Goal: Information Seeking & Learning: Learn about a topic

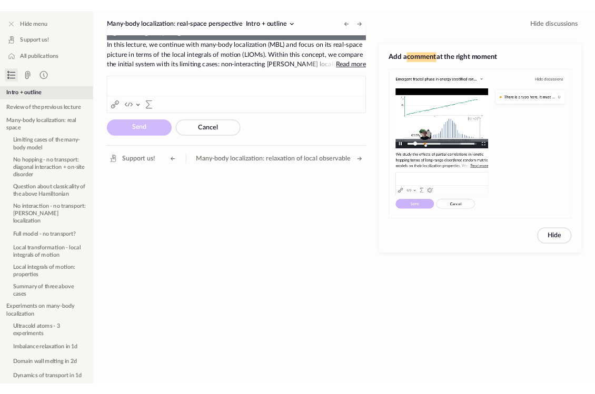
scroll to position [347, 0]
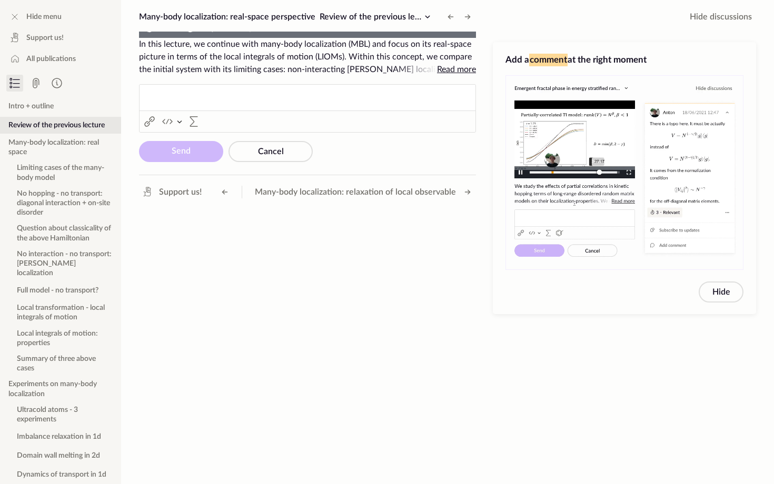
click at [476, 38] on video "To view this video please enable JavaScript, and consider upgrading to a web br…" at bounding box center [307, 38] width 337 height 0
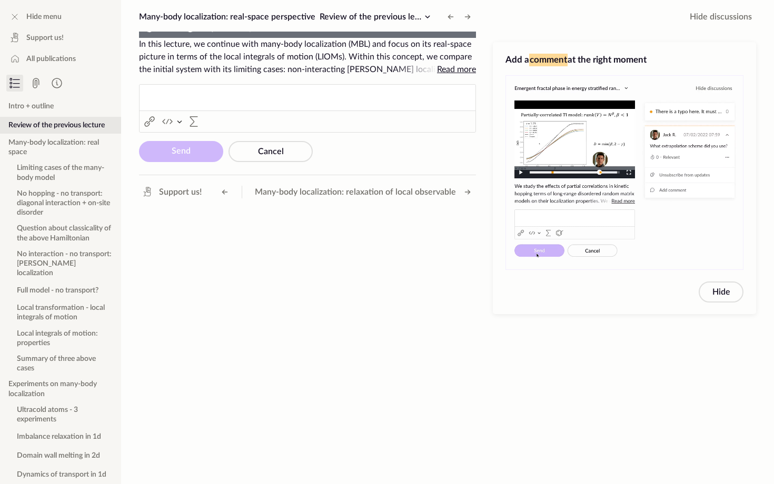
click at [390, 38] on video "To view this video please enable JavaScript, and consider upgrading to a web br…" at bounding box center [307, 38] width 337 height 0
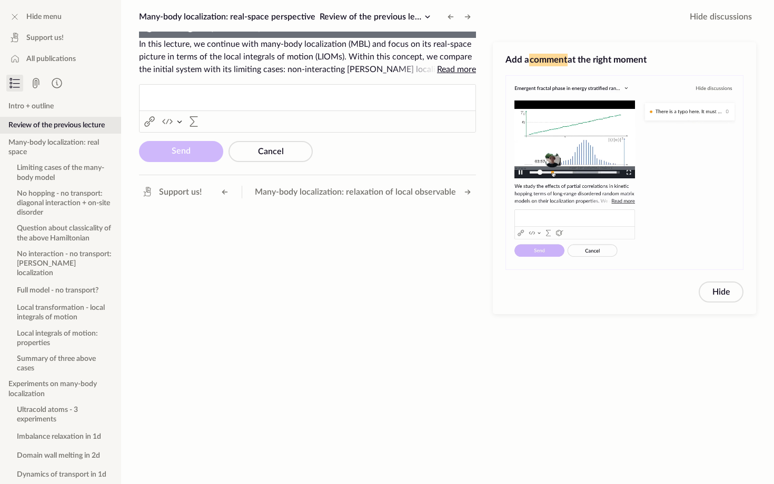
click at [304, 38] on video "To view this video please enable JavaScript, and consider upgrading to a web br…" at bounding box center [307, 38] width 337 height 0
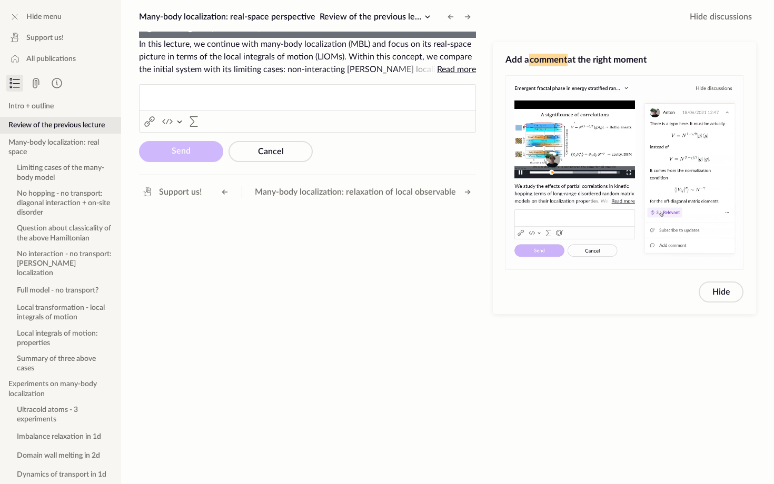
click at [141, 38] on video "To view this video please enable JavaScript, and consider upgrading to a web br…" at bounding box center [307, 38] width 337 height 0
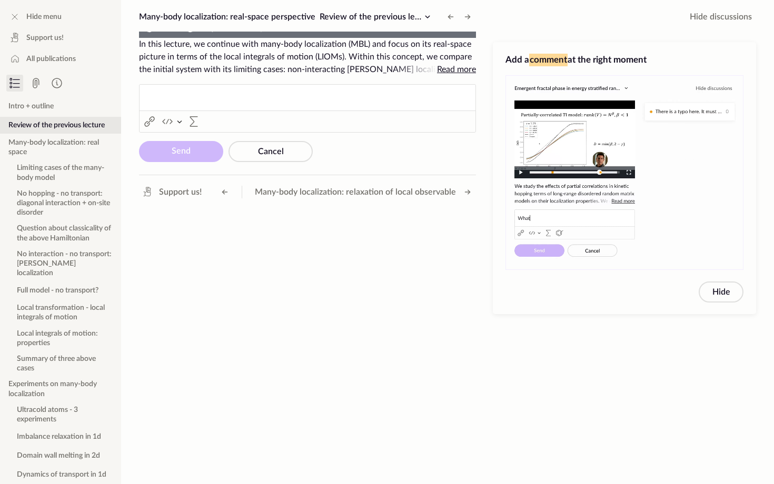
click at [265, 38] on video "To view this video please enable JavaScript, and consider upgrading to a web br…" at bounding box center [307, 38] width 337 height 0
click at [374, 38] on video "To view this video please enable JavaScript, and consider upgrading to a web br…" at bounding box center [307, 38] width 337 height 0
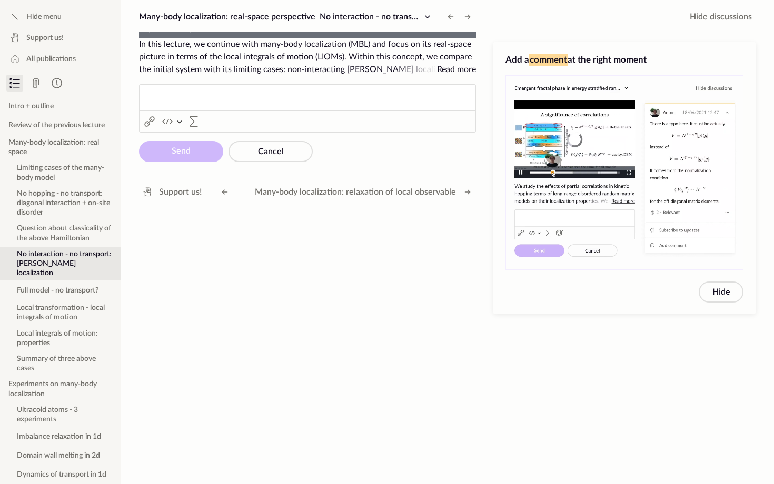
click at [320, 38] on video "To view this video please enable JavaScript, and consider upgrading to a web br…" at bounding box center [307, 38] width 337 height 0
click at [386, 38] on video "To view this video please enable JavaScript, and consider upgrading to a web br…" at bounding box center [307, 38] width 337 height 0
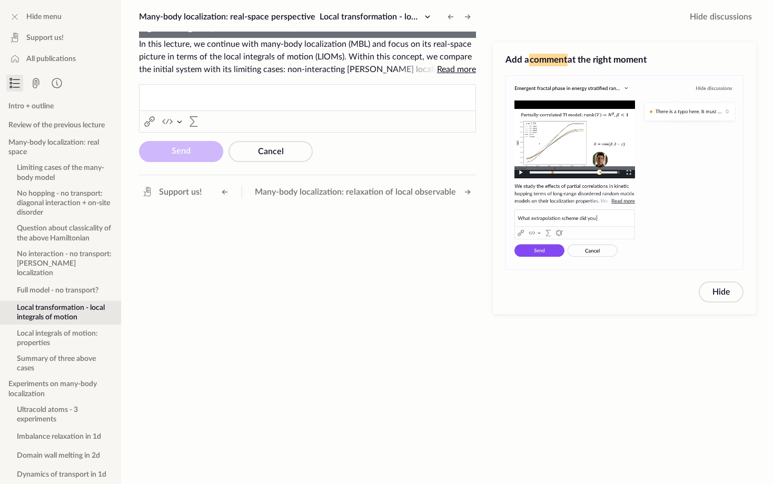
click at [351, 38] on video "To view this video please enable JavaScript, and consider upgrading to a web br…" at bounding box center [307, 38] width 337 height 0
click at [329, 38] on video "To view this video please enable JavaScript, and consider upgrading to a web br…" at bounding box center [307, 38] width 337 height 0
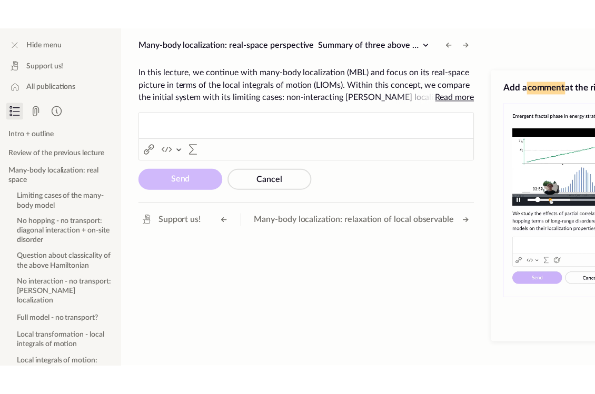
scroll to position [437, 0]
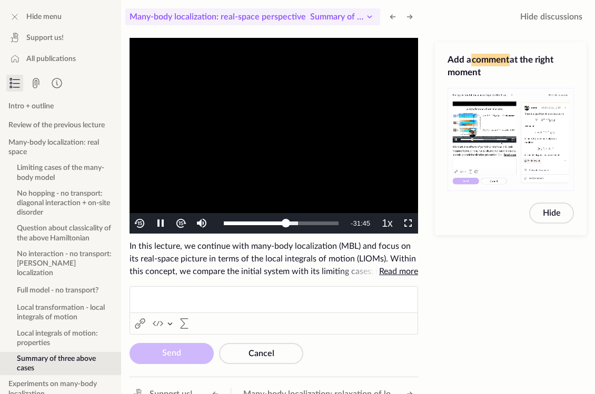
click at [361, 15] on span "Summary of three above cases" at bounding box center [367, 17] width 115 height 8
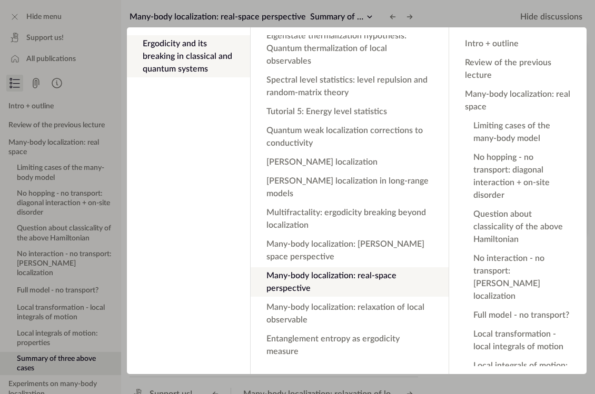
click at [347, 12] on app-backdrop at bounding box center [297, 197] width 595 height 394
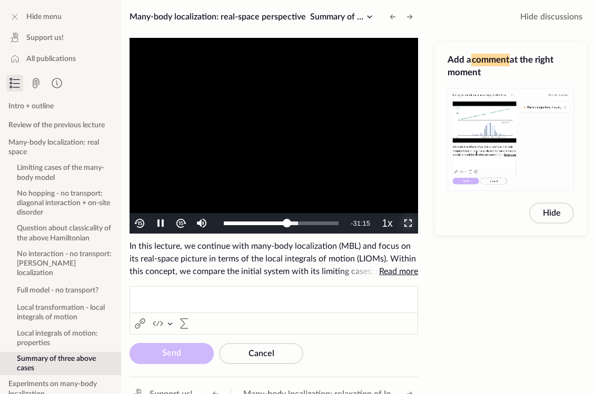
click at [408, 224] on span "Video Player" at bounding box center [408, 224] width 0 height 0
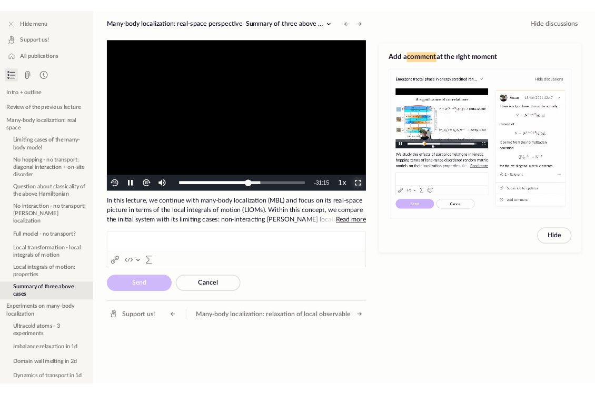
scroll to position [347, 0]
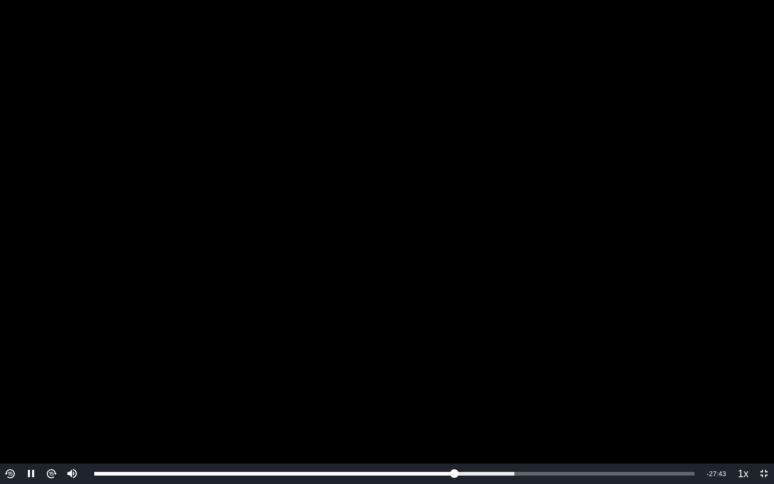
click at [518, 113] on video "To view this video please enable JavaScript, and consider upgrading to a web br…" at bounding box center [387, 242] width 774 height 484
click at [391, 279] on video "To view this video please enable JavaScript, and consider upgrading to a web br…" at bounding box center [387, 242] width 774 height 484
click at [343, 254] on video "To view this video please enable JavaScript, and consider upgrading to a web br…" at bounding box center [387, 242] width 774 height 484
click at [306, 218] on video "To view this video please enable JavaScript, and consider upgrading to a web br…" at bounding box center [387, 242] width 774 height 484
click at [238, 388] on video "To view this video please enable JavaScript, and consider upgrading to a web br…" at bounding box center [387, 242] width 774 height 484
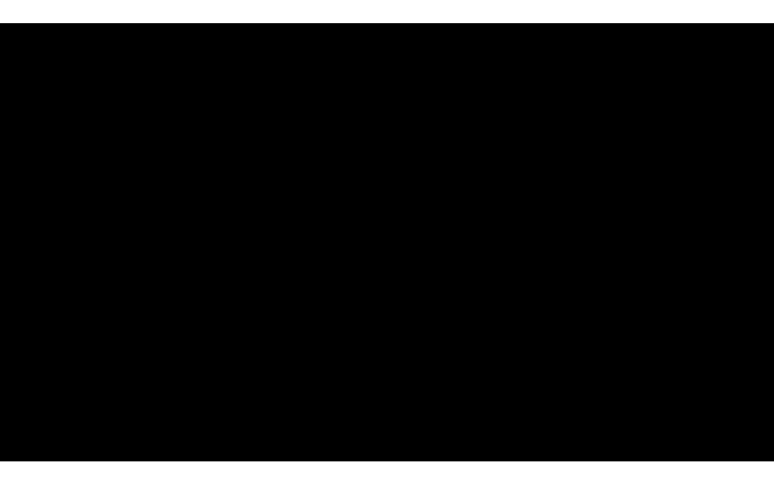
scroll to position [437, 0]
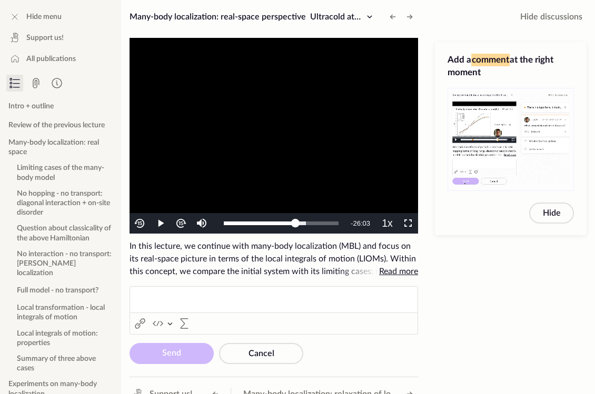
click at [218, 161] on video "To view this video please enable JavaScript, and consider upgrading to a web br…" at bounding box center [273, 136] width 288 height 196
click at [408, 224] on span "Video Player" at bounding box center [408, 224] width 0 height 0
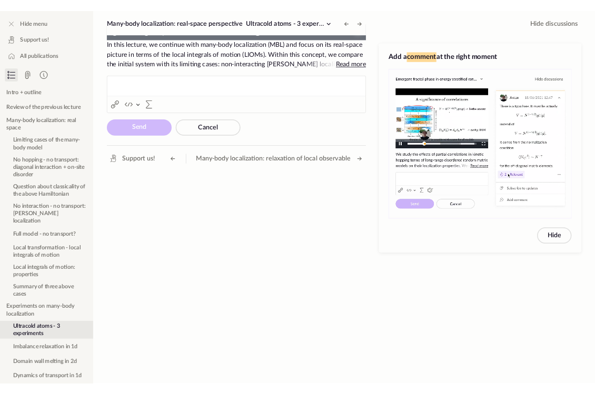
scroll to position [347, 0]
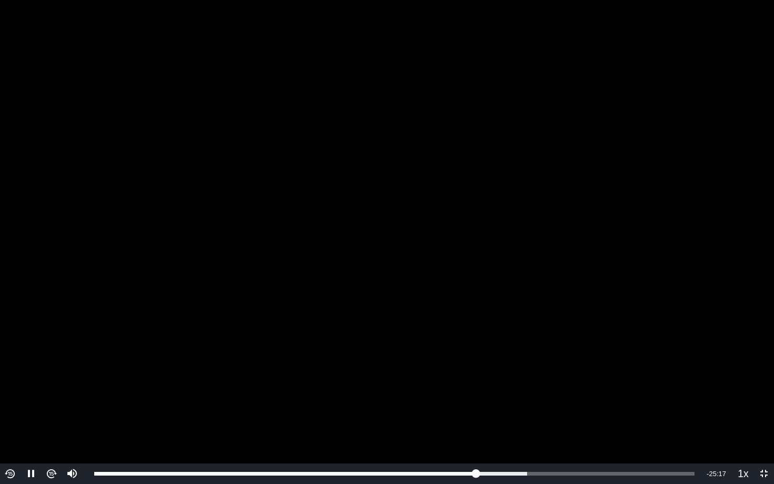
click at [383, 259] on video "To view this video please enable JavaScript, and consider upgrading to a web br…" at bounding box center [387, 242] width 774 height 484
click at [351, 185] on video "To view this video please enable JavaScript, and consider upgrading to a web br…" at bounding box center [387, 242] width 774 height 484
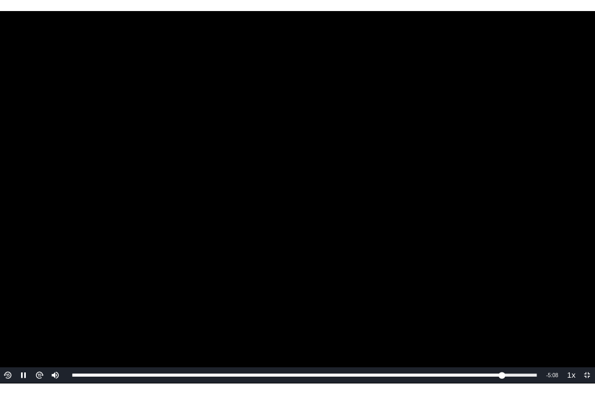
scroll to position [437, 0]
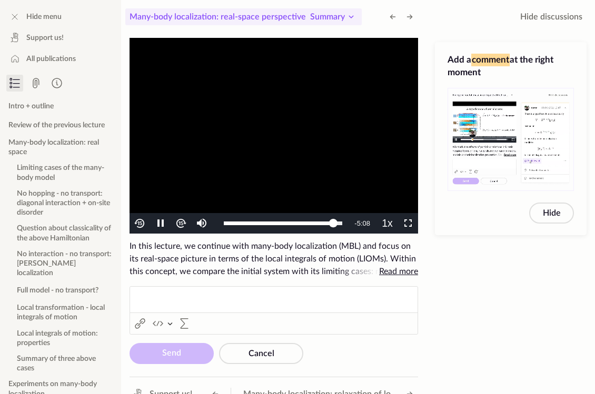
click at [340, 18] on span "Summary" at bounding box center [327, 17] width 35 height 8
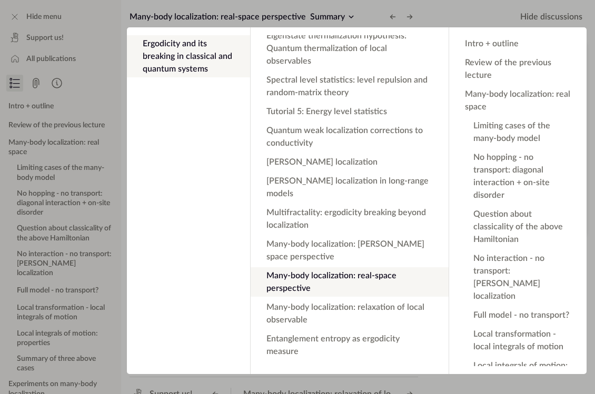
click at [323, 5] on app-backdrop at bounding box center [297, 197] width 595 height 394
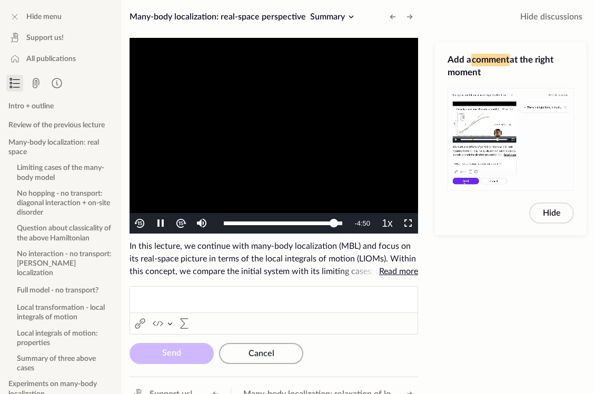
scroll to position [17, 0]
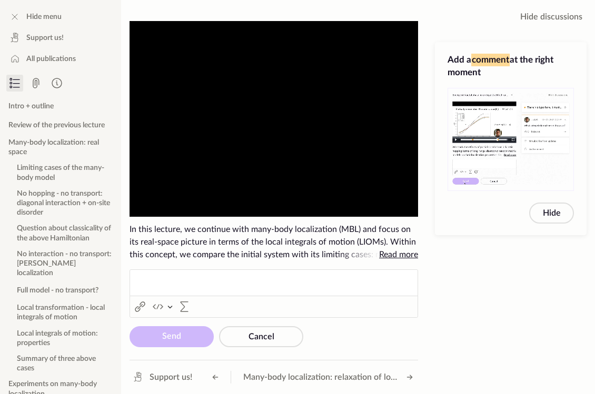
click at [266, 386] on div "Support us! Many-body localization: relaxation of local observable" at bounding box center [273, 377] width 288 height 34
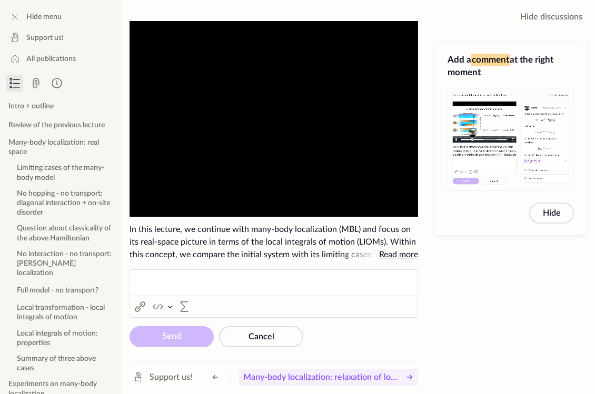
click at [277, 381] on span "Many-body localization: relaxation of local observable" at bounding box center [320, 377] width 155 height 13
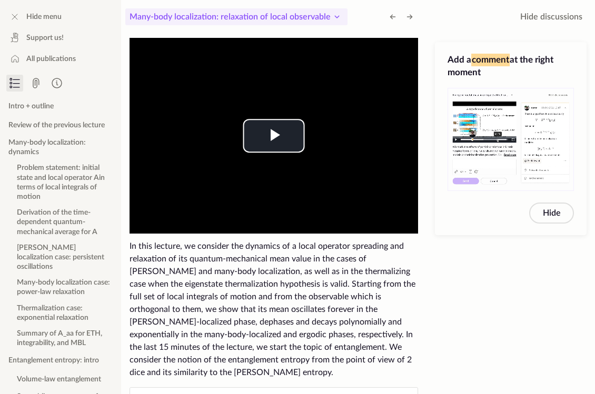
click at [314, 20] on span "Many-body localization: relaxation of local observable" at bounding box center [229, 17] width 201 height 8
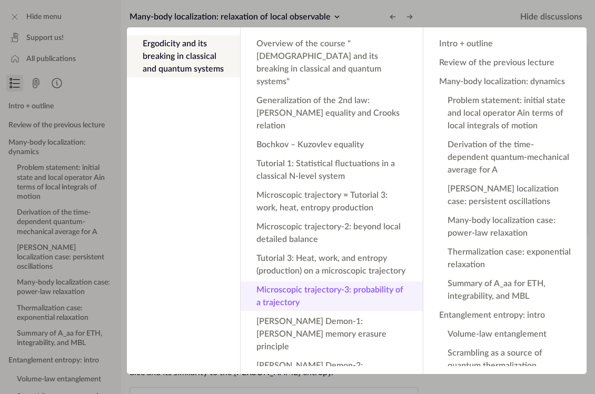
scroll to position [488, 0]
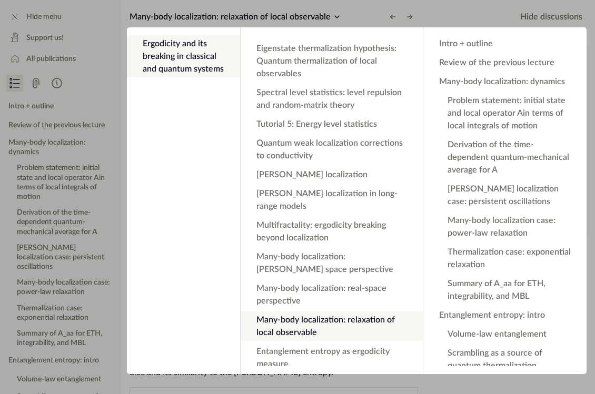
click at [217, 245] on app-contents "Ergodicity and its breaking in classical and quantum systems" at bounding box center [183, 200] width 113 height 331
click at [302, 23] on app-backdrop at bounding box center [297, 197] width 595 height 394
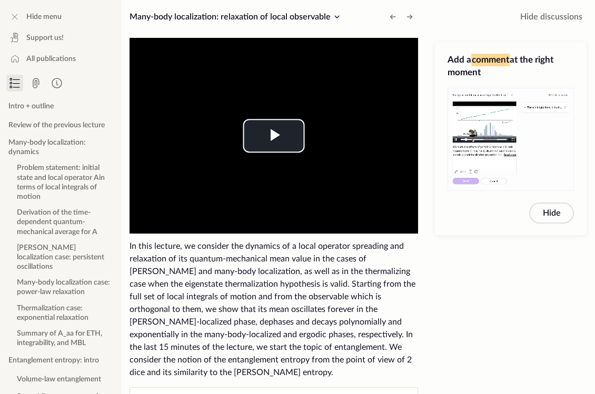
click at [474, 20] on div "Hide discussions Add new" at bounding box center [510, 17] width 168 height 34
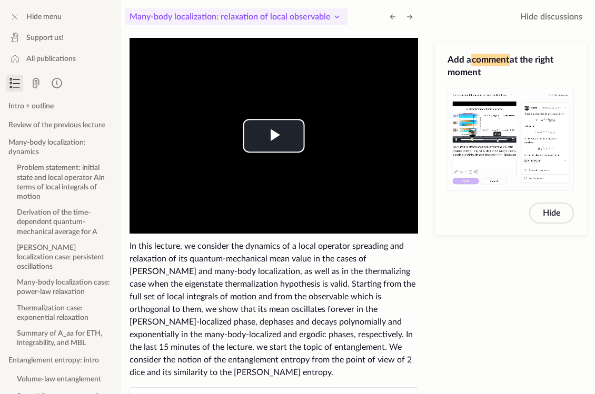
click at [327, 22] on span "Many-body localization: relaxation of local observable Many-body localization: …" at bounding box center [229, 17] width 201 height 13
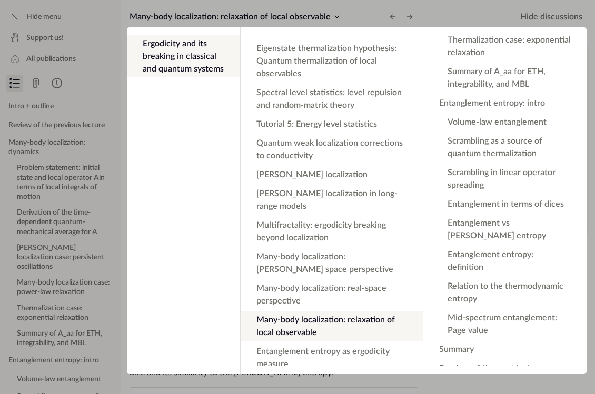
scroll to position [0, 0]
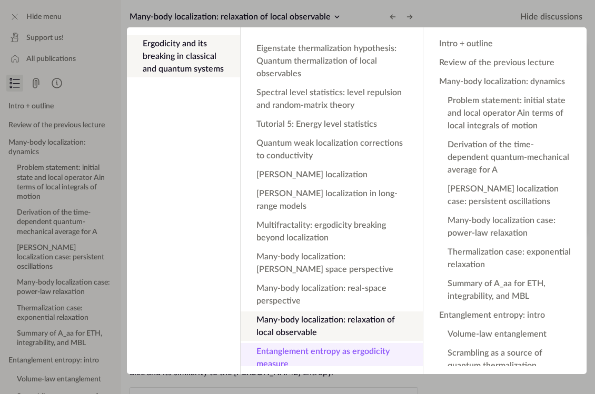
click at [354, 343] on button "Entanglement entropy as ergodicity measure" at bounding box center [332, 357] width 182 height 29
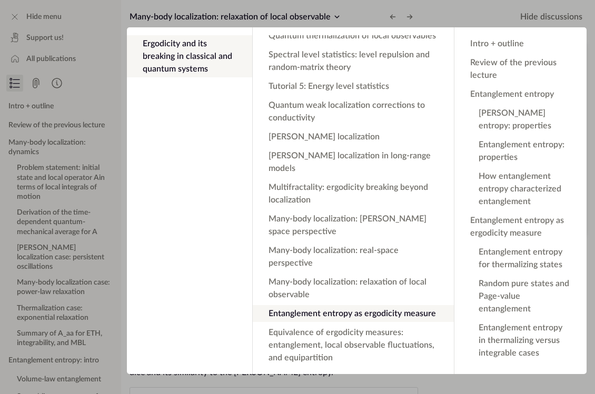
scroll to position [412, 0]
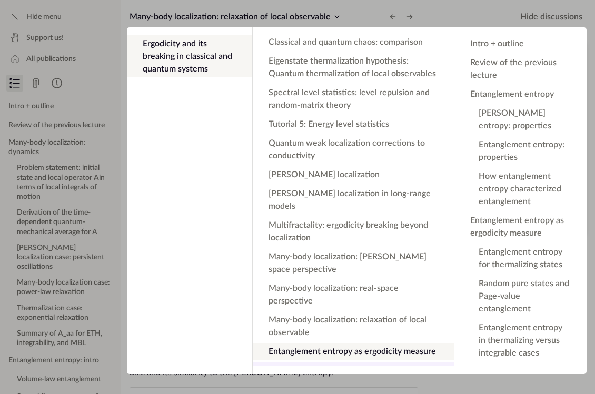
click at [368, 362] on button "Equivalence of ergodicity measures: entanglement, local observable fluctuations…" at bounding box center [353, 383] width 201 height 42
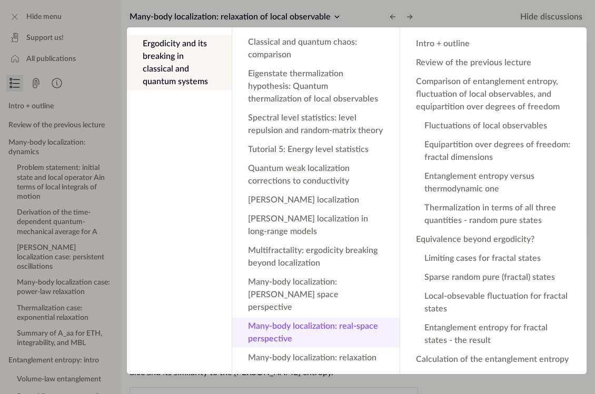
click at [333, 318] on button "Many-body localization: real-space perspective" at bounding box center [315, 332] width 167 height 29
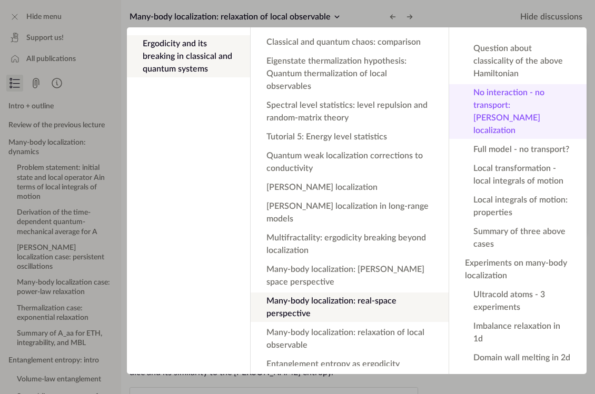
scroll to position [320, 0]
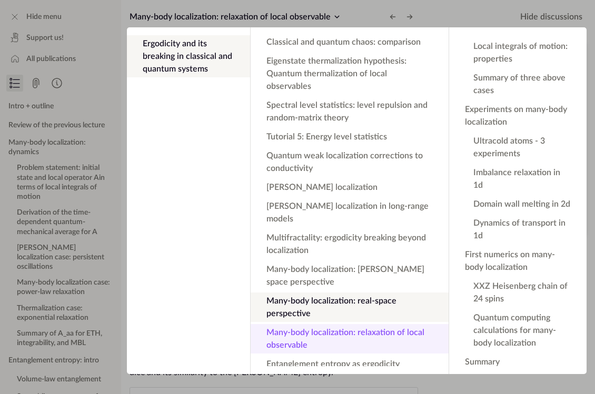
click at [369, 324] on button "Many-body localization: relaxation of local observable" at bounding box center [350, 338] width 198 height 29
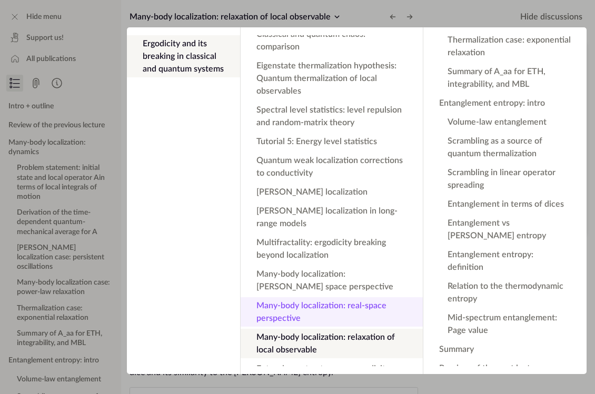
scroll to position [488, 0]
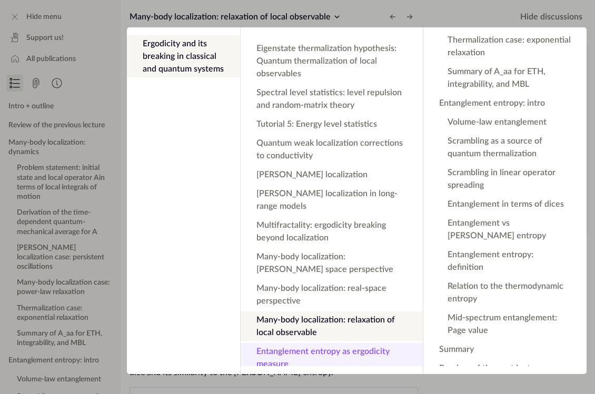
click at [353, 343] on button "Entanglement entropy as ergodicity measure" at bounding box center [332, 357] width 182 height 29
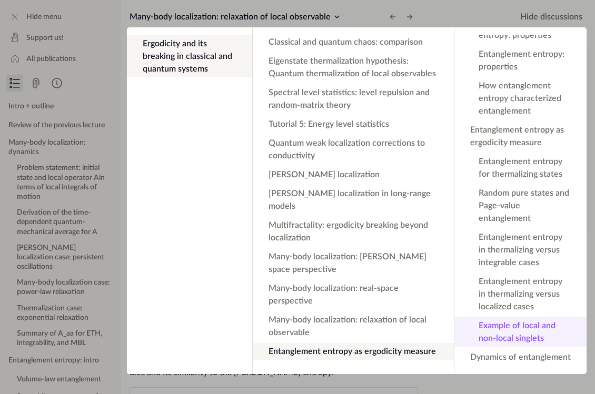
scroll to position [0, 0]
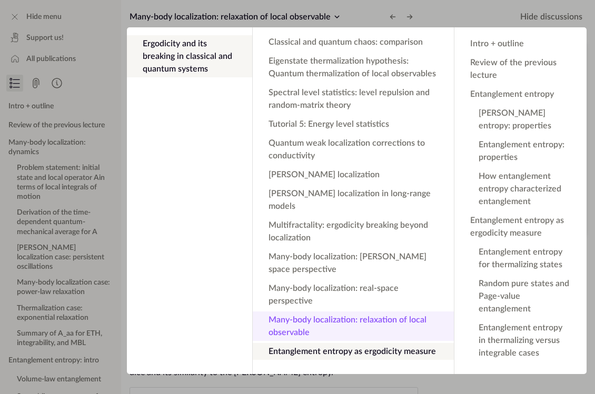
click at [335, 312] on button "Many-body localization: relaxation of local observable" at bounding box center [353, 326] width 201 height 29
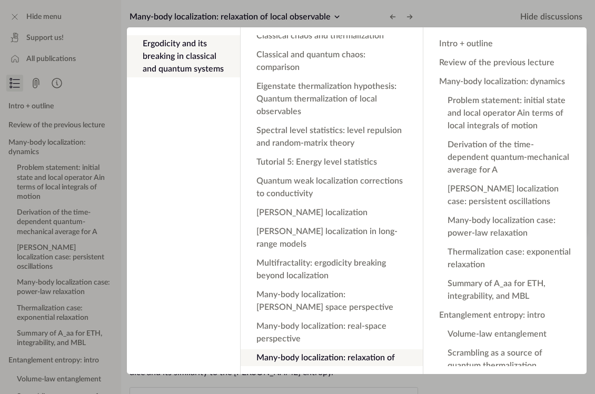
click at [293, 16] on app-backdrop at bounding box center [297, 197] width 595 height 394
